Goal: Ask a question

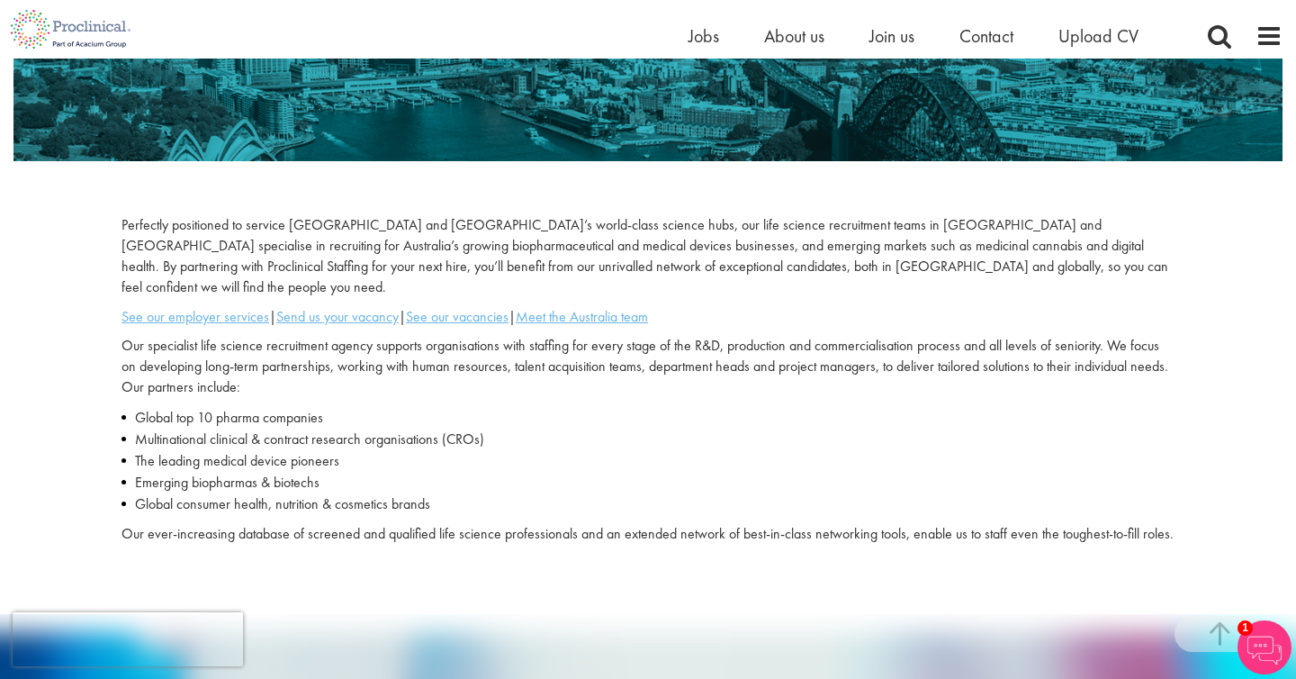
scroll to position [426, 0]
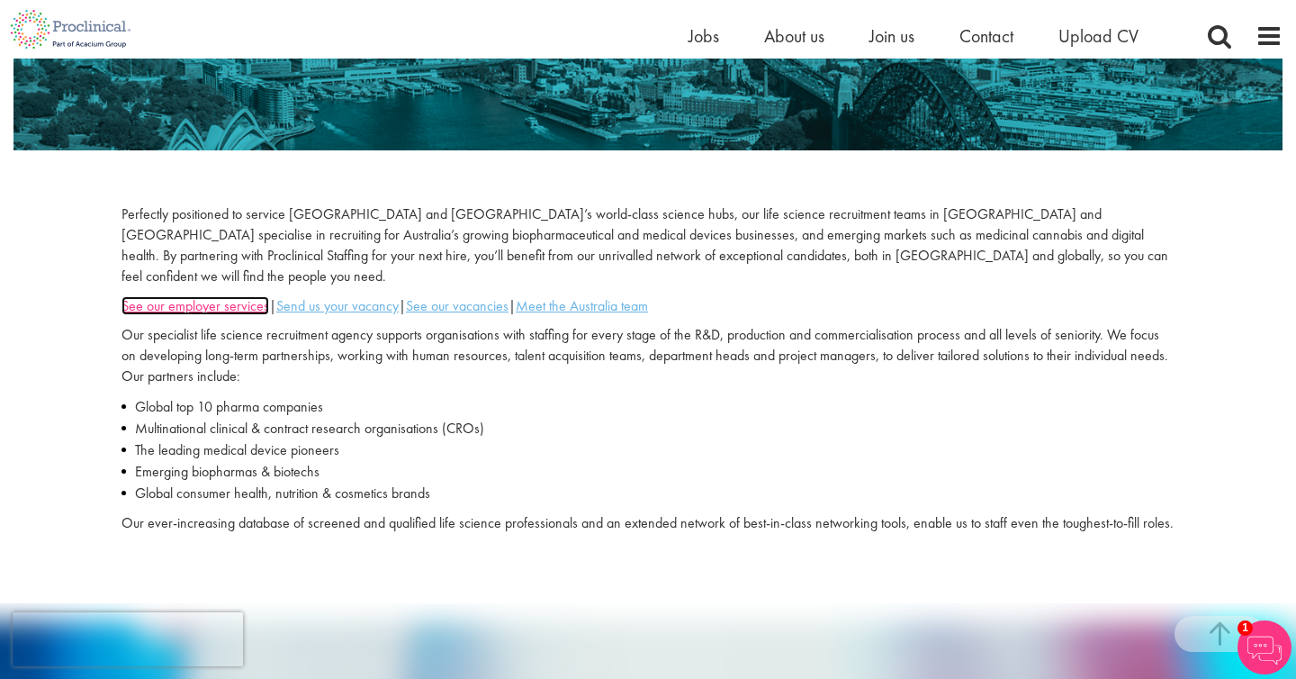
click at [241, 296] on u "See our employer services" at bounding box center [196, 305] width 148 height 19
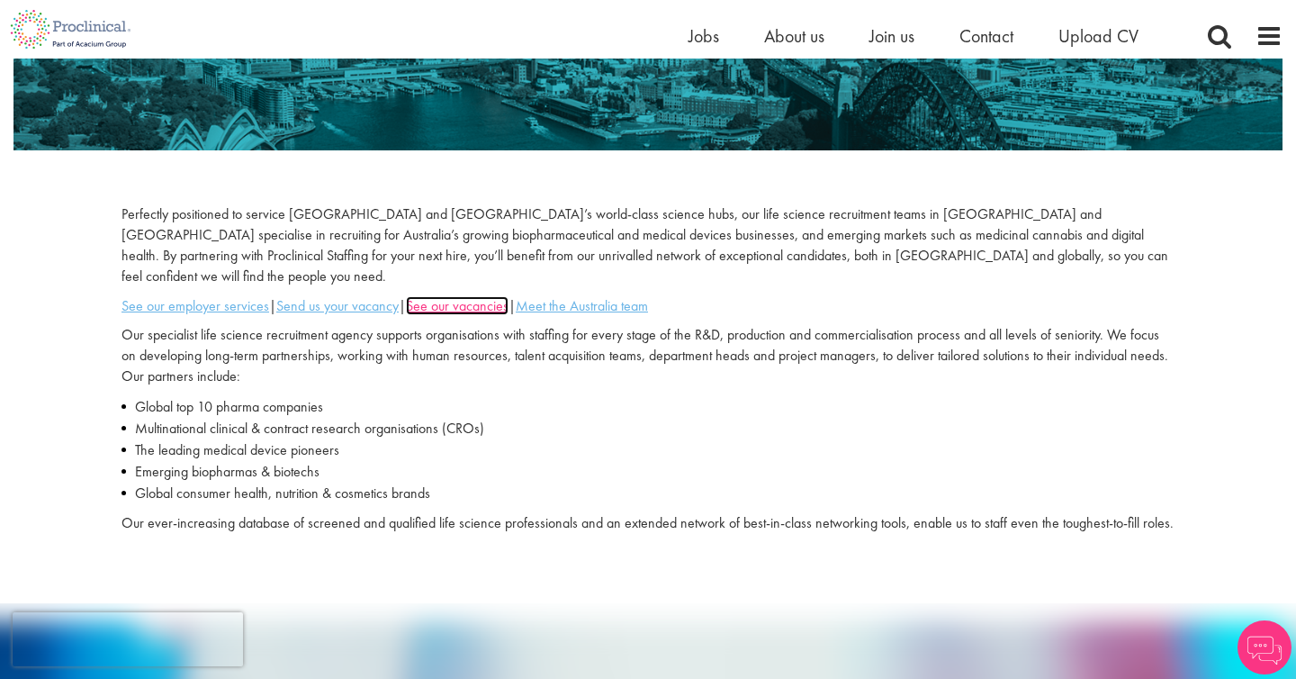
click at [441, 296] on u "See our vacancies" at bounding box center [457, 305] width 103 height 19
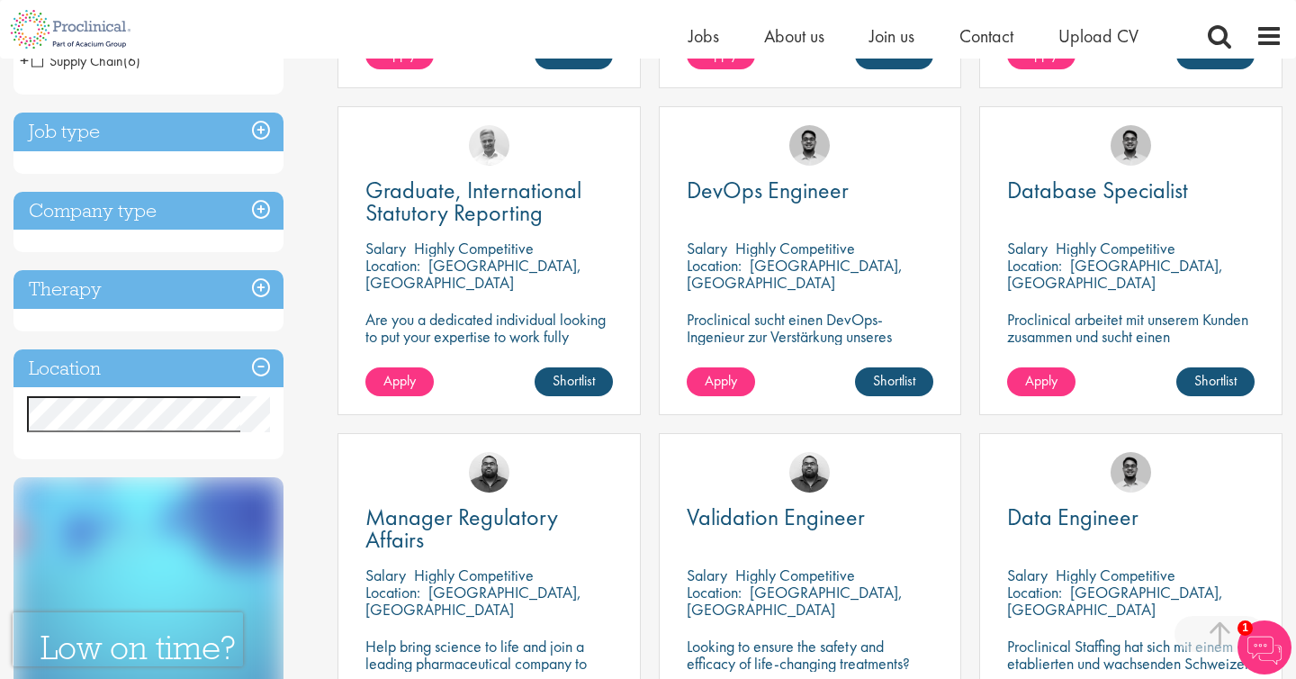
scroll to position [627, 0]
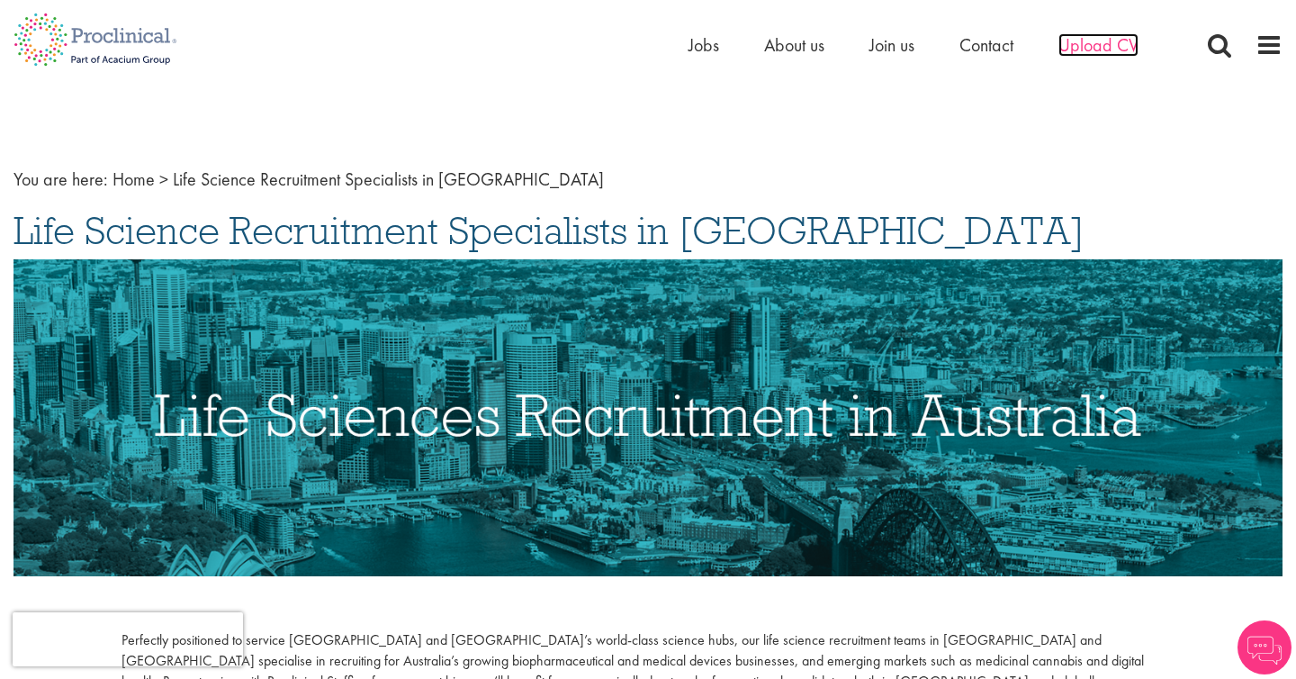
click at [1090, 47] on span "Upload CV" at bounding box center [1099, 44] width 80 height 23
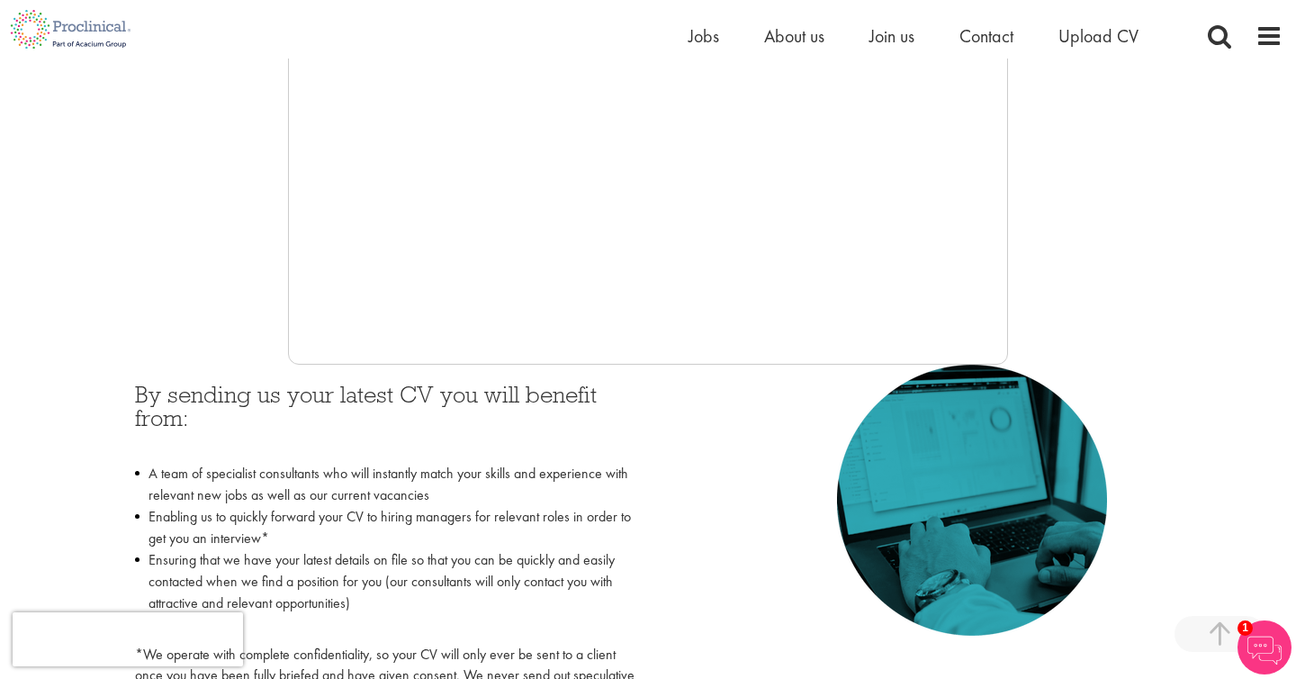
scroll to position [228, 0]
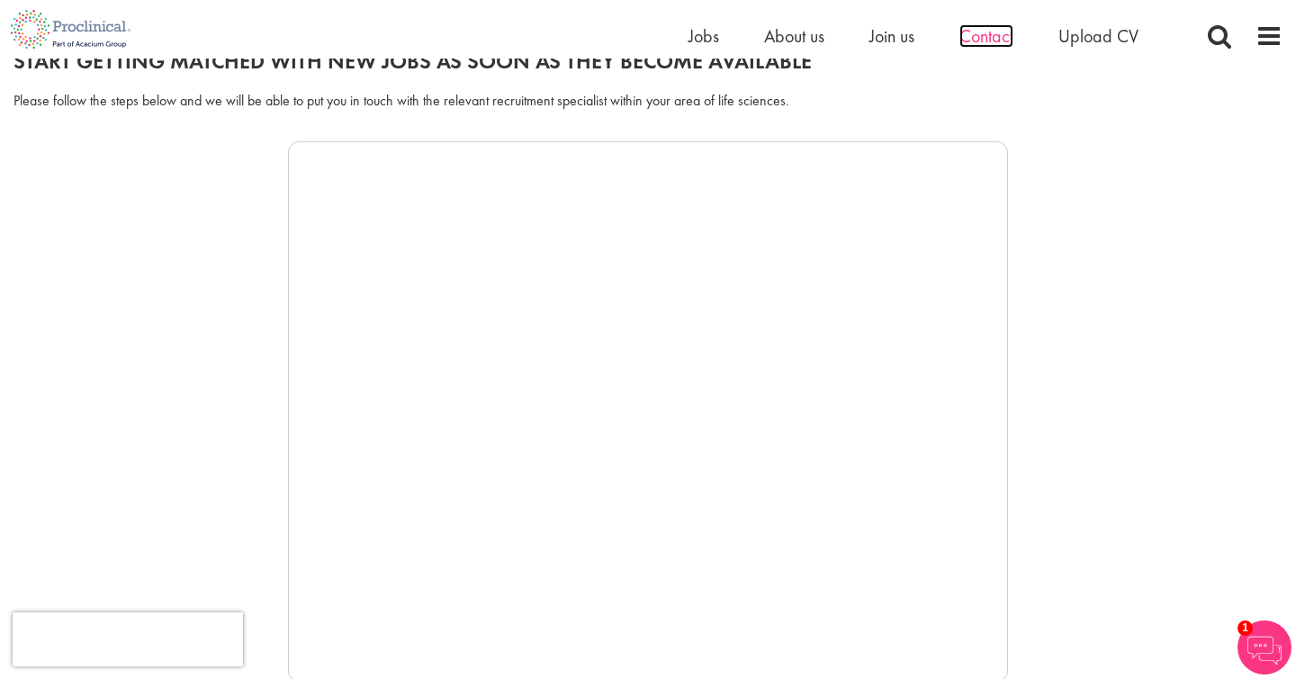
click at [996, 32] on span "Contact" at bounding box center [987, 35] width 54 height 23
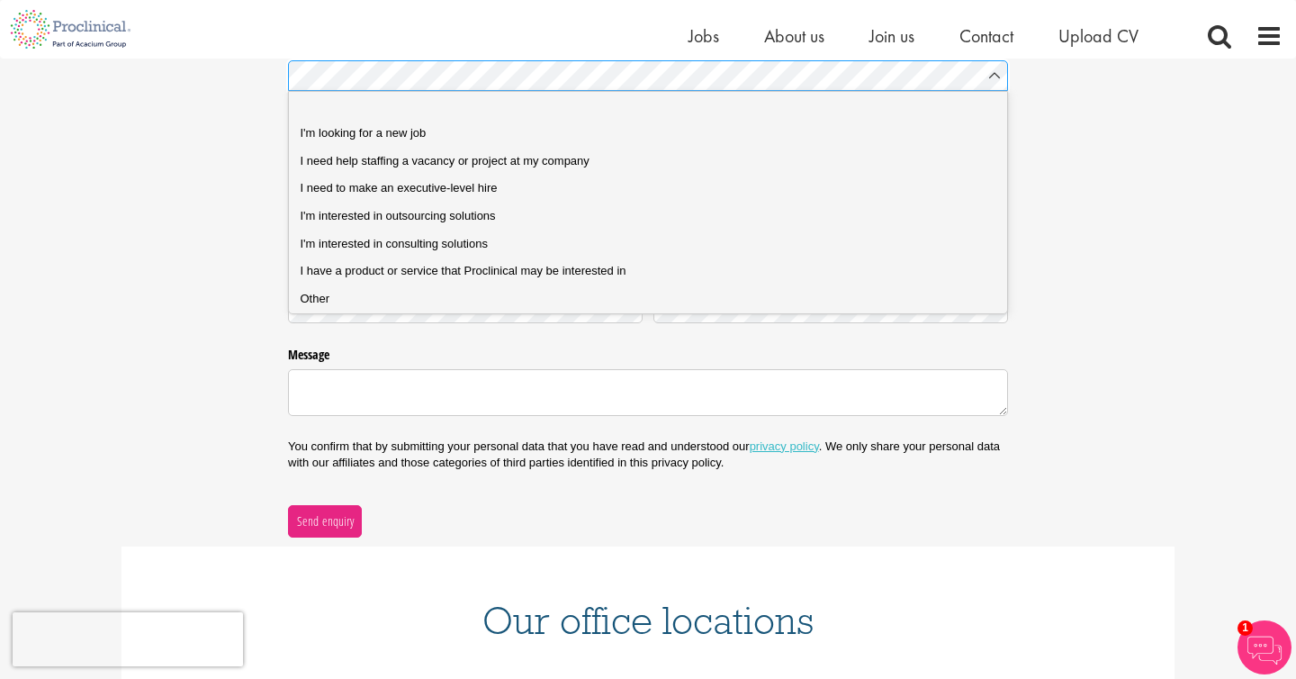
scroll to position [262, 0]
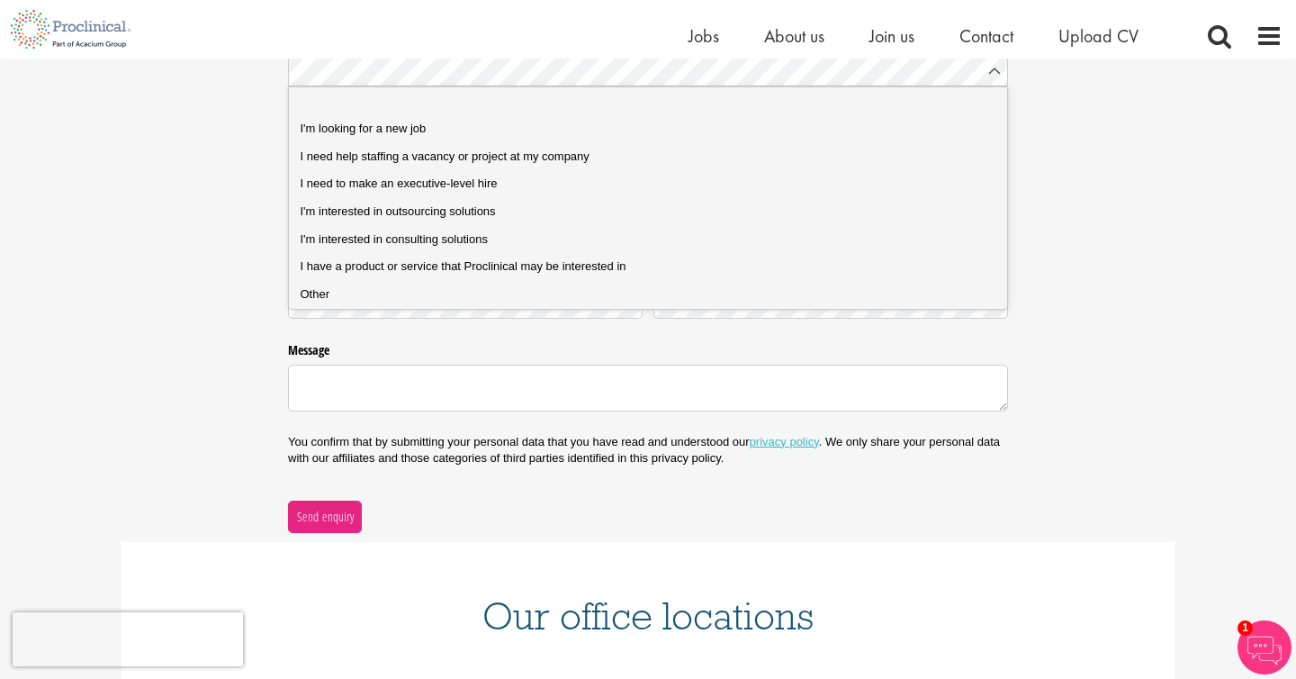
click at [147, 359] on div "Nature of enquiry * (required) Name * (required) Email * (required) Phone * (re…" at bounding box center [648, 279] width 1296 height 506
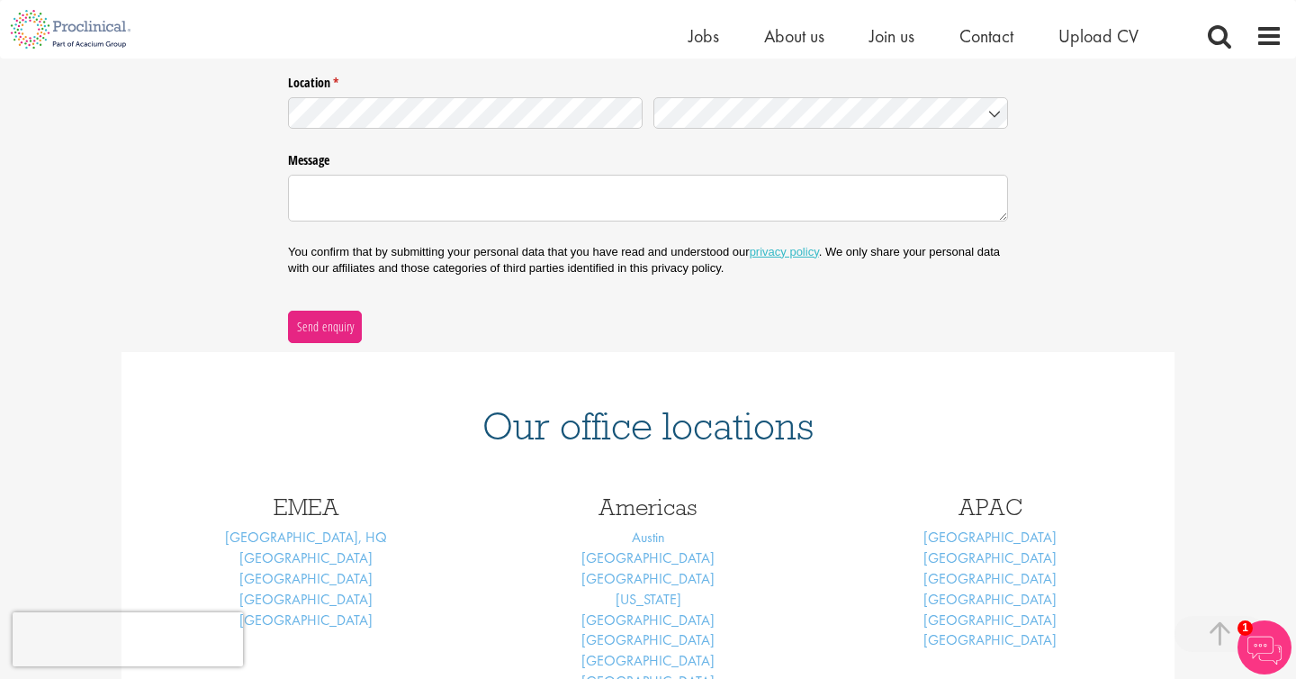
scroll to position [0, 0]
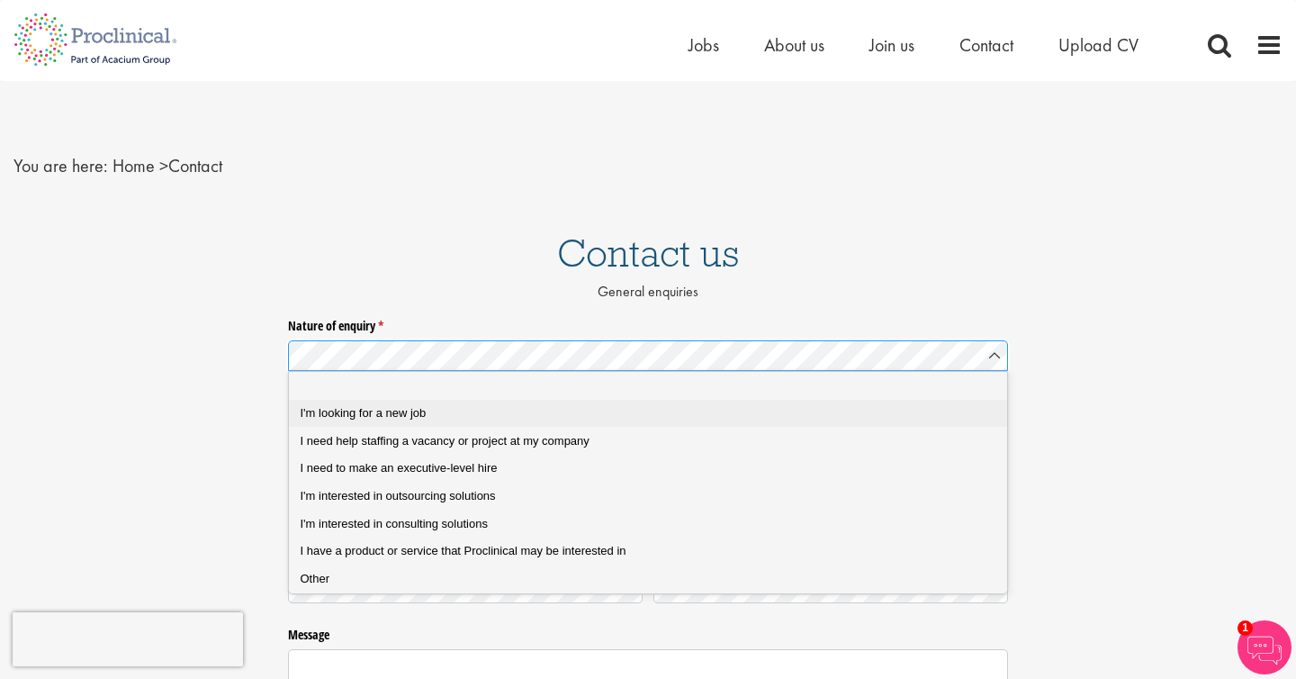
click at [449, 418] on div "I'm looking for a new job" at bounding box center [649, 413] width 696 height 16
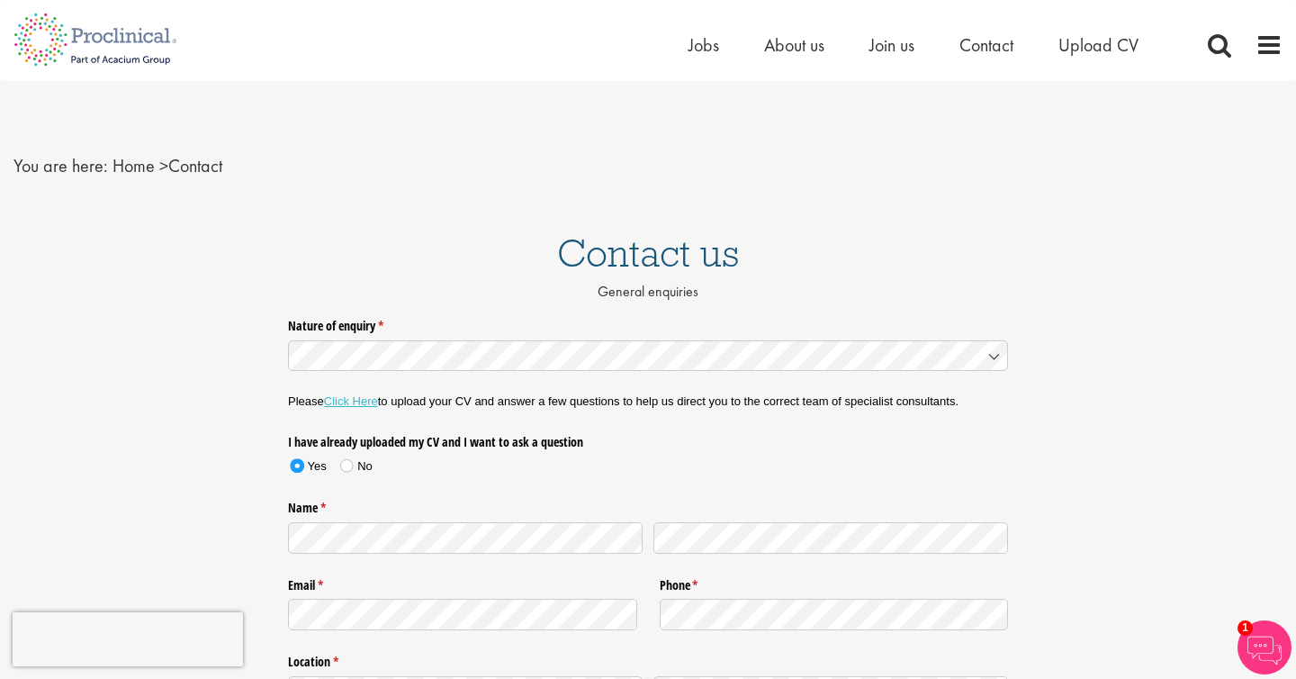
click at [198, 368] on div "Nature of enquiry * (required) Please Click Here to upload your CV and answer a…" at bounding box center [648, 616] width 1296 height 611
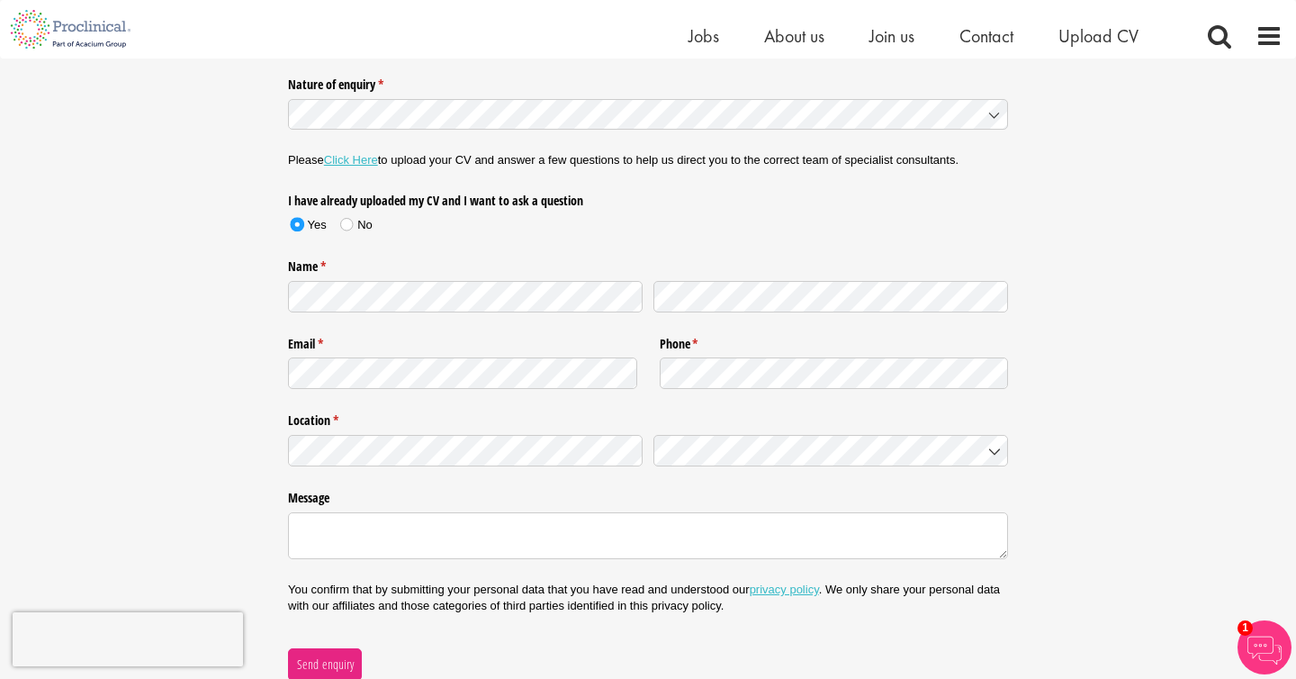
scroll to position [230, 0]
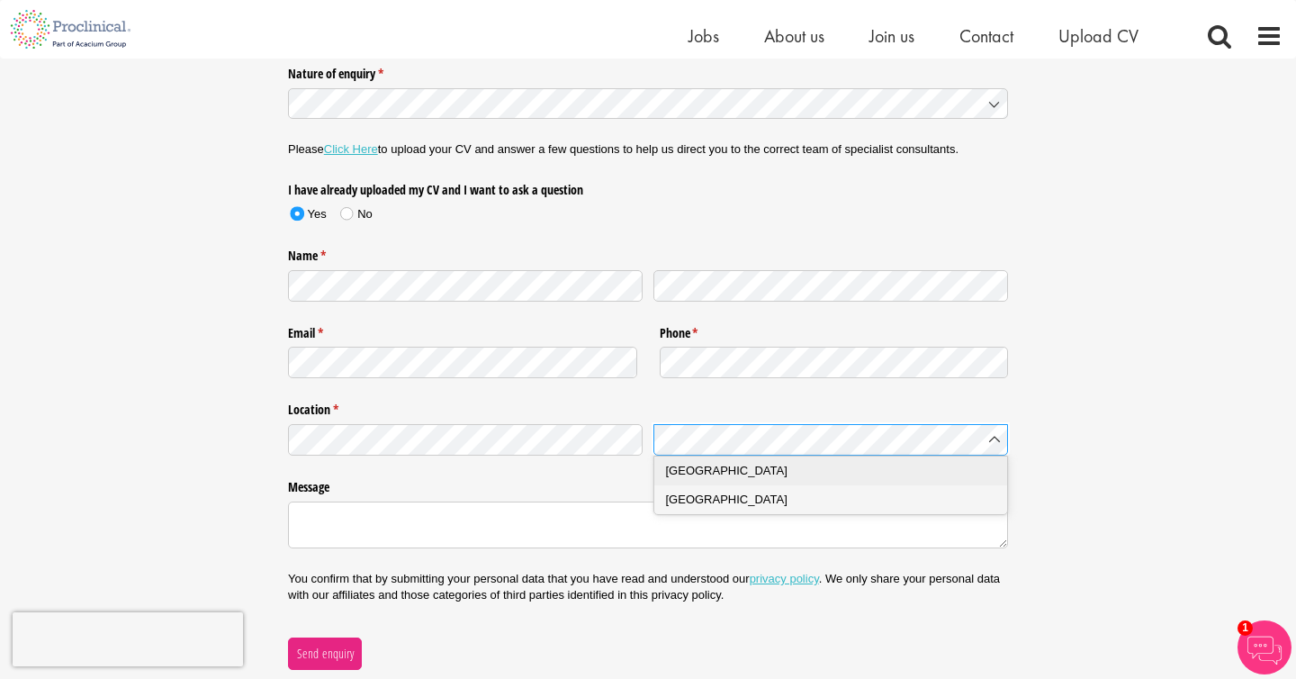
click at [822, 462] on div "[GEOGRAPHIC_DATA]" at bounding box center [831, 471] width 330 height 18
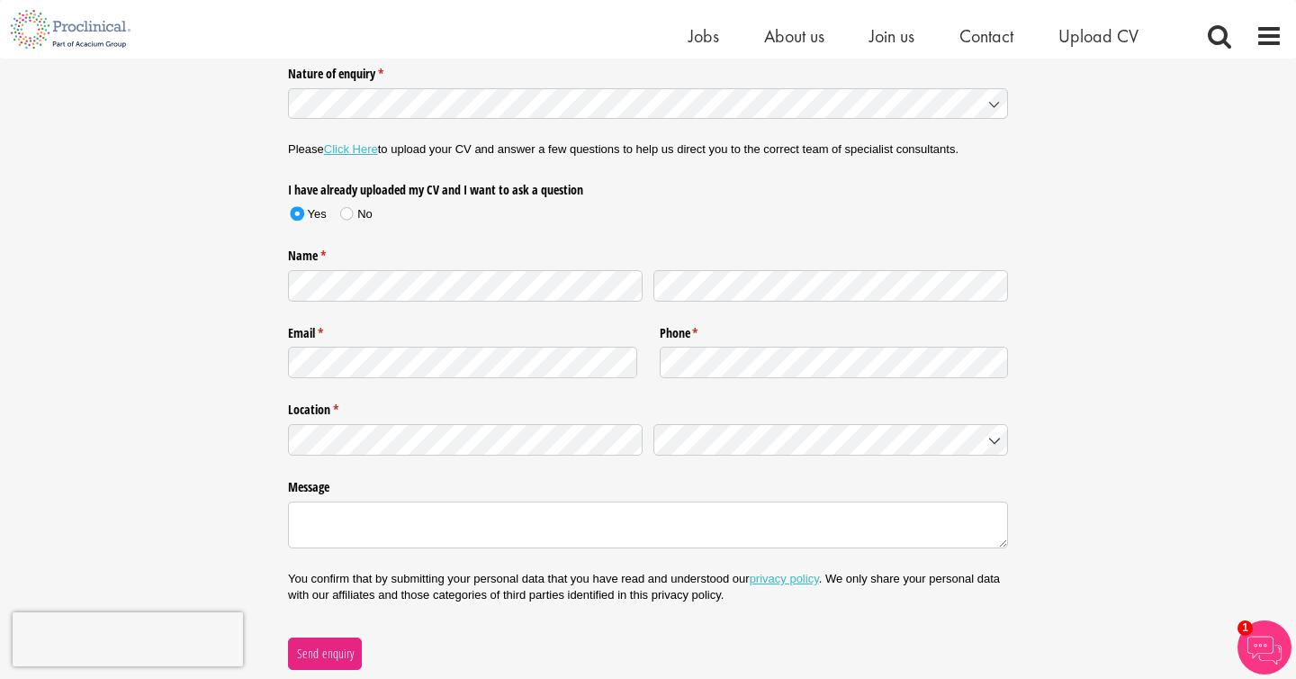
click at [194, 440] on div "Nature of enquiry * (required) Please Click Here to upload your CV and answer a…" at bounding box center [648, 364] width 1296 height 611
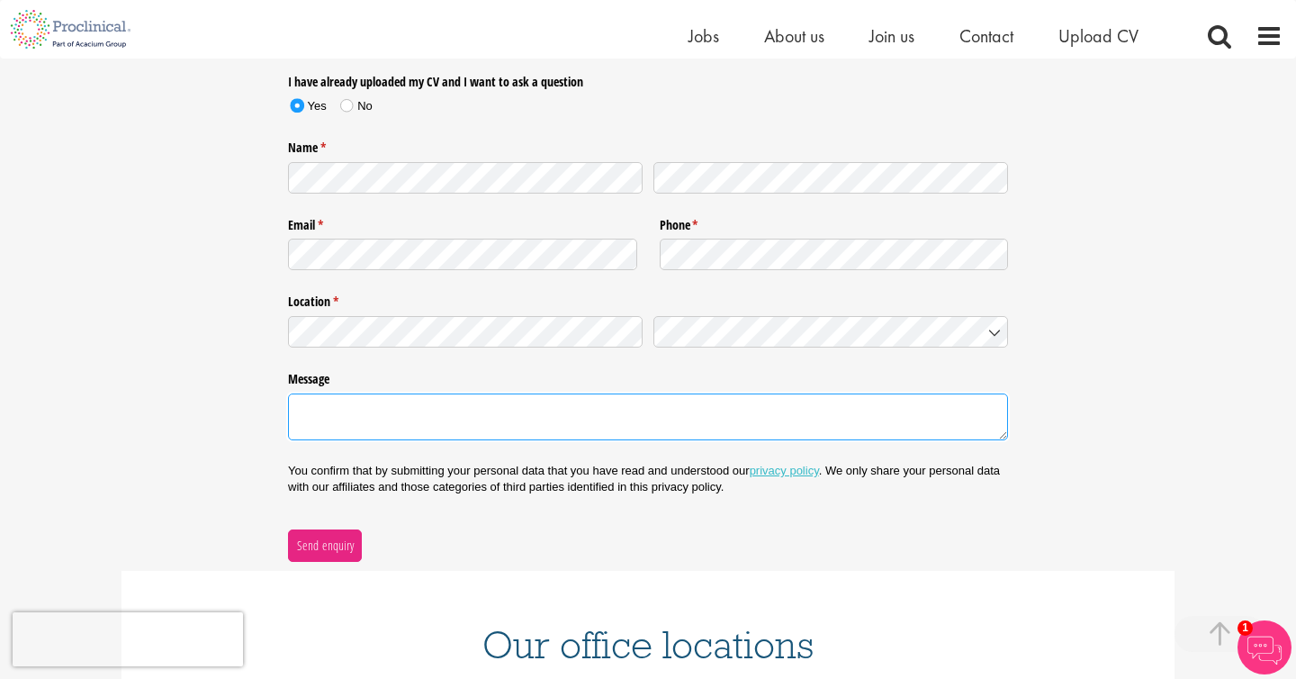
click at [387, 408] on textarea "Message" at bounding box center [648, 416] width 720 height 47
paste textarea "Hello [Proclinical Team], I just completed your online submission form, uploade…"
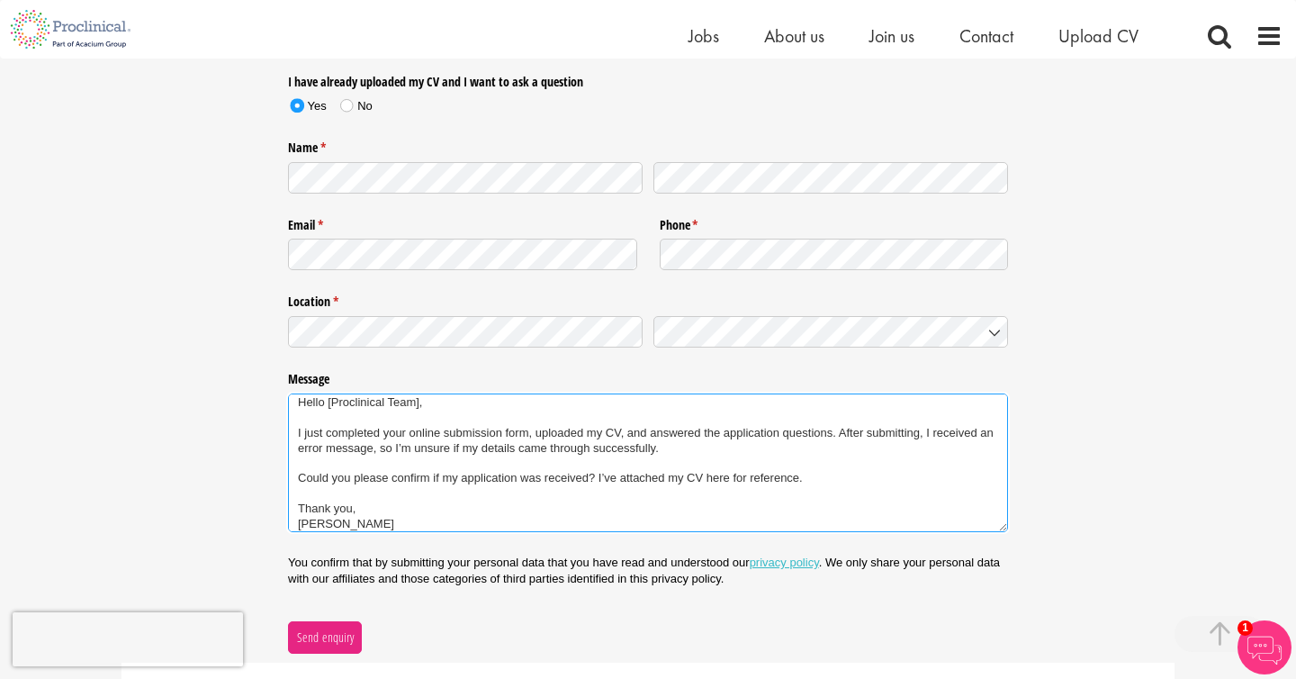
click at [421, 402] on textarea "Hello [Proclinical Team], I just completed your online submission form, uploade…" at bounding box center [648, 462] width 720 height 139
click at [330, 402] on textarea "Hello [Proclinical Team, I just completed your online submission form, uploaded…" at bounding box center [648, 462] width 720 height 139
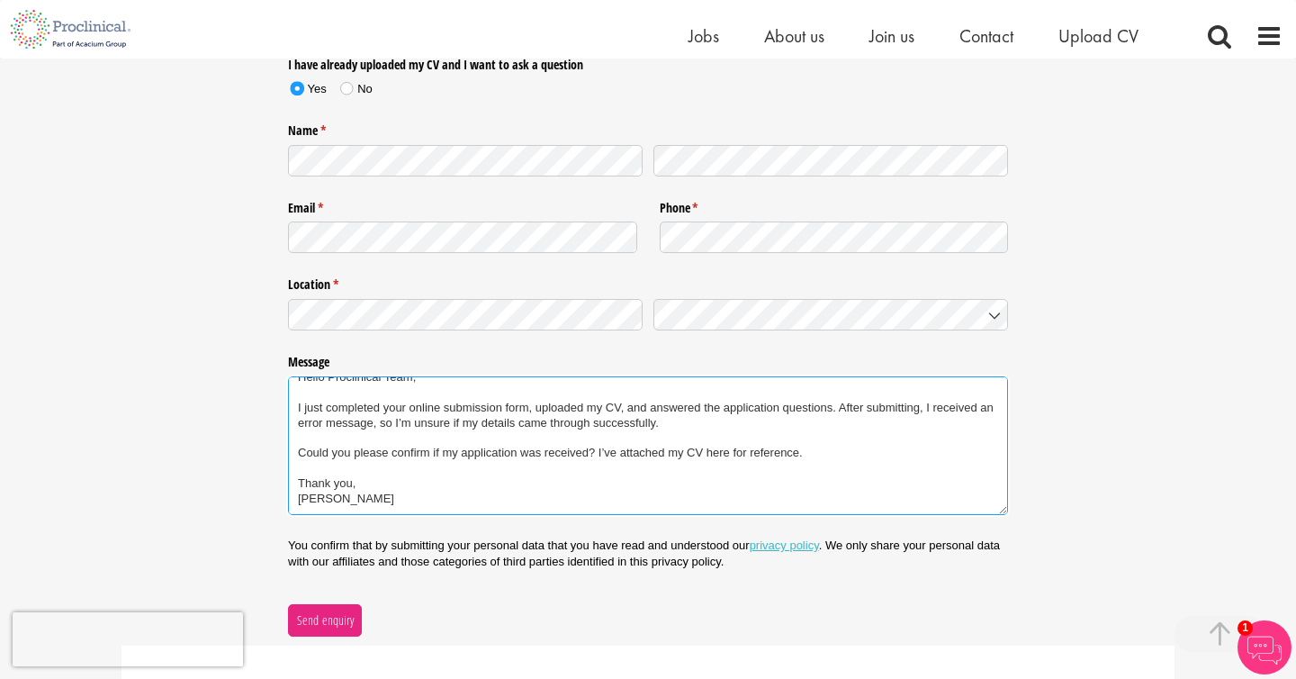
scroll to position [356, 0]
drag, startPoint x: 805, startPoint y: 450, endPoint x: 598, endPoint y: 452, distance: 207.1
click at [598, 452] on textarea "Hello Proclinical Team, I just completed your online submission form, uploaded …" at bounding box center [648, 444] width 720 height 139
drag, startPoint x: 407, startPoint y: 497, endPoint x: 332, endPoint y: 497, distance: 74.7
click at [332, 497] on textarea "Hello Proclinical Team, I just completed your online submission form, uploaded …" at bounding box center [648, 444] width 720 height 139
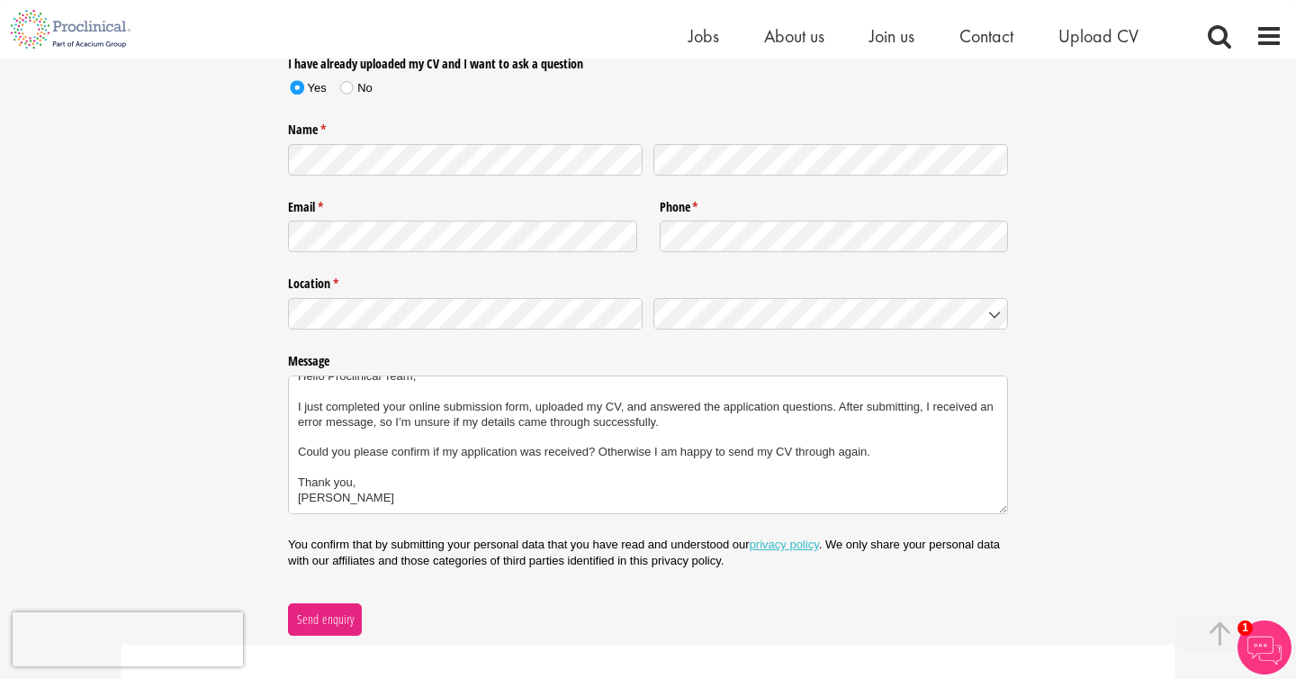
type textarea "Hello Proclinical Team, I just completed your online submission form, uploaded …"
click at [217, 441] on div "Nature of enquiry * (required) Please Click Here to upload your CV and answer a…" at bounding box center [648, 283] width 1296 height 703
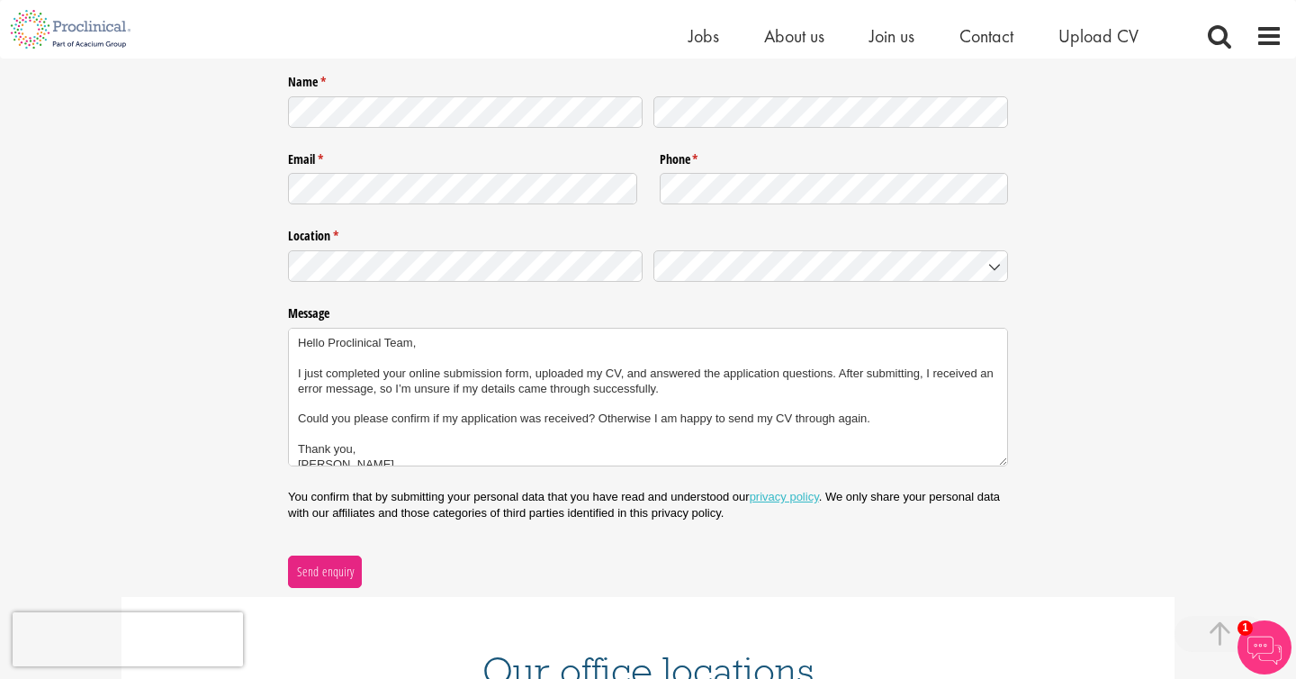
scroll to position [14, 0]
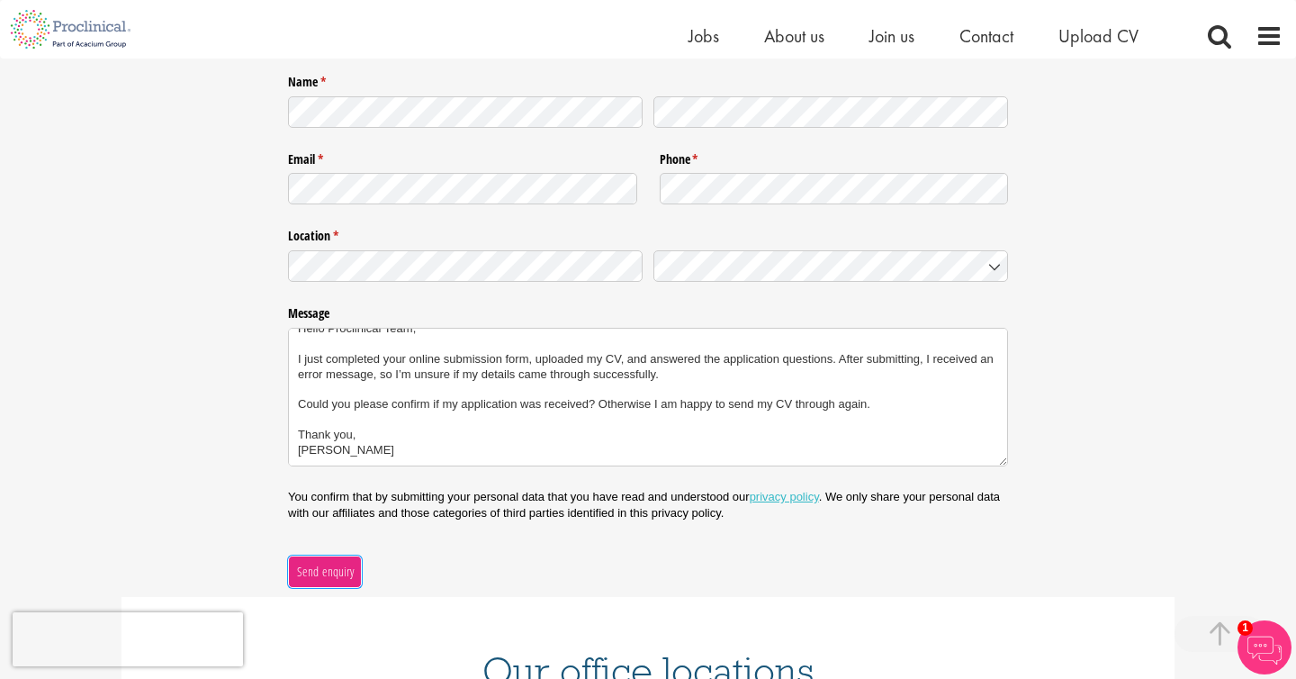
click at [314, 568] on span "Send enquiry" at bounding box center [325, 572] width 59 height 20
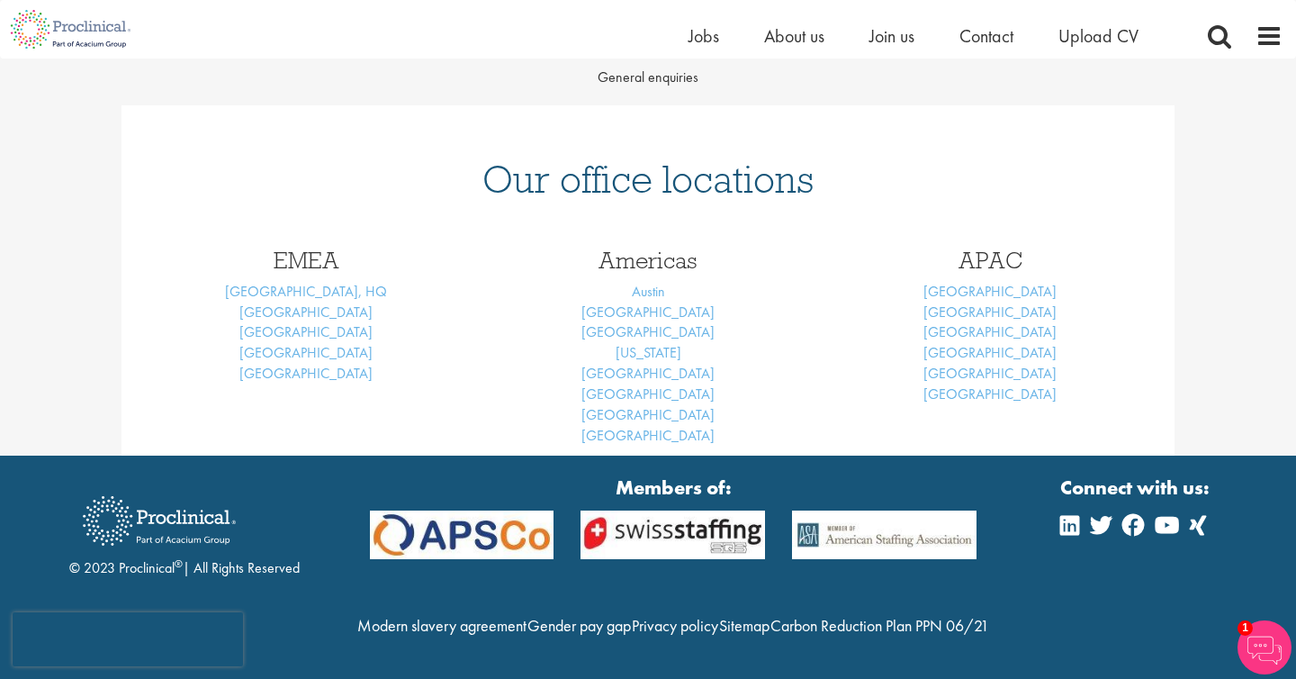
scroll to position [248, 0]
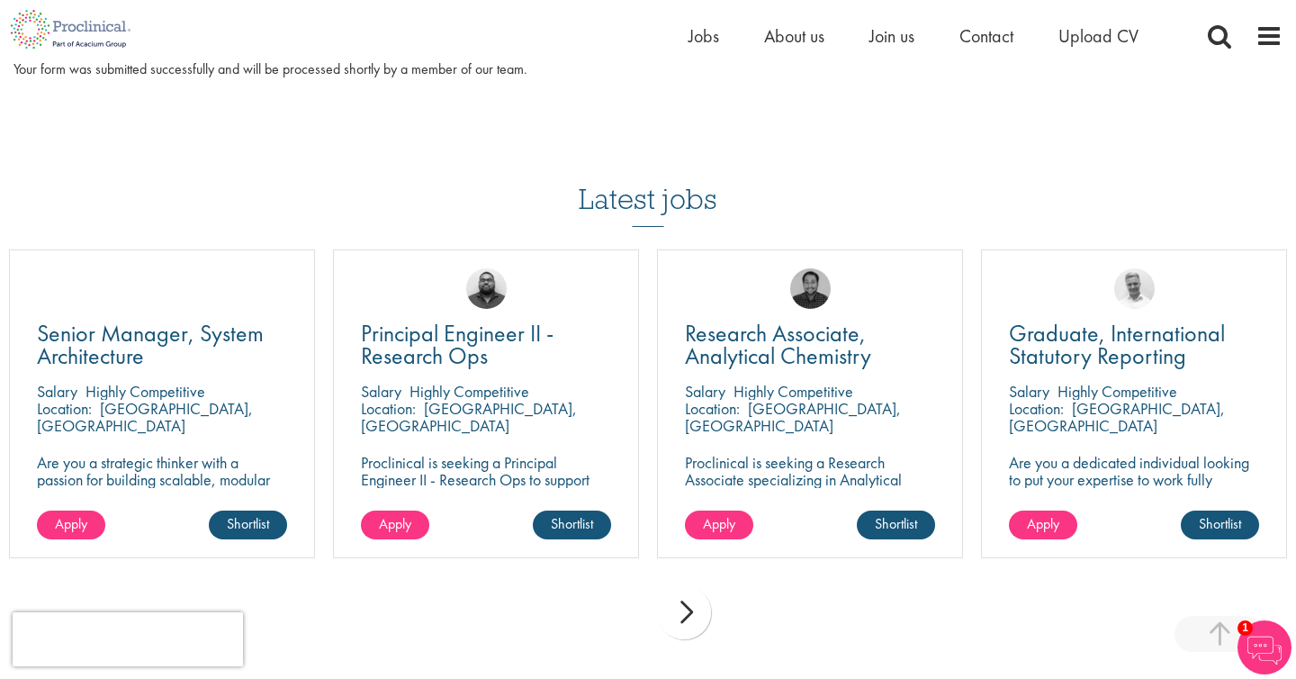
scroll to position [33, 0]
